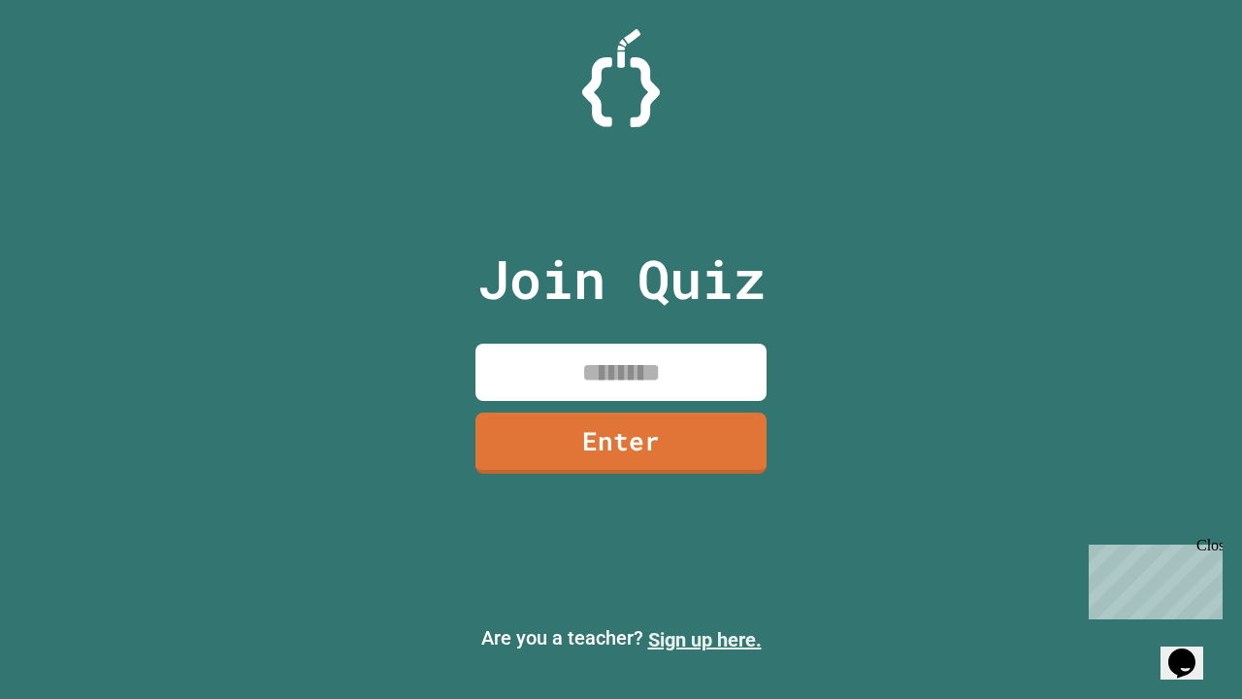
click at [704, 639] on link "Sign up here." at bounding box center [705, 639] width 114 height 23
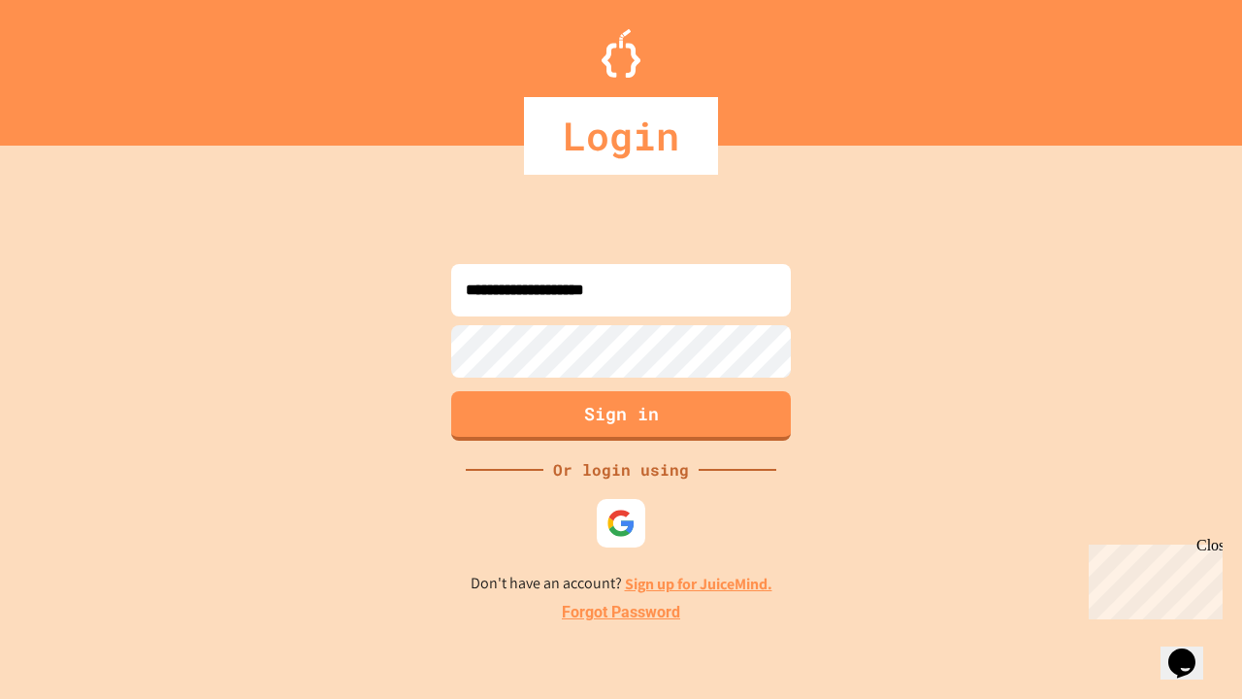
type input "**********"
